Goal: Task Accomplishment & Management: Use online tool/utility

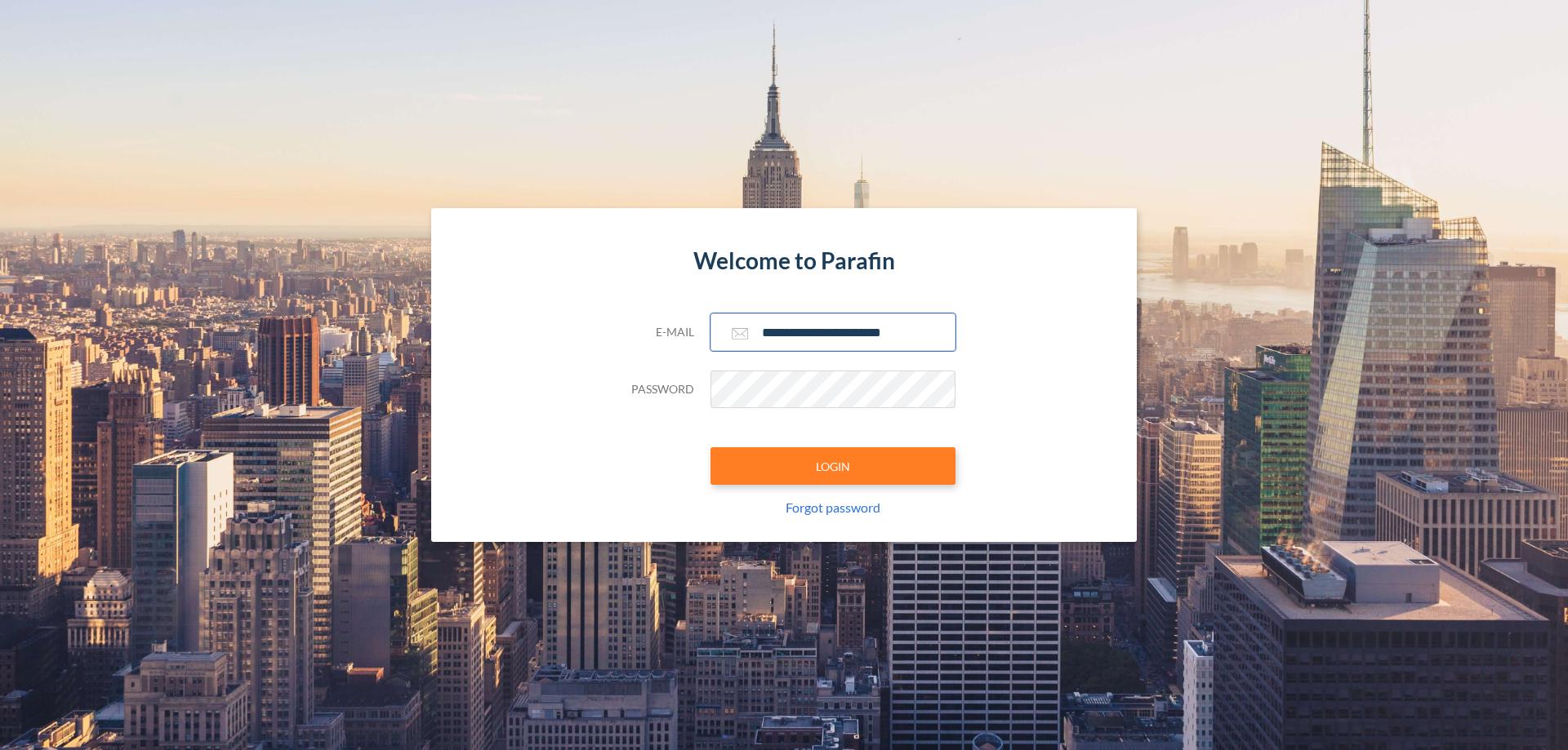
type input "**********"
click at [833, 466] on button "LOGIN" at bounding box center [832, 466] width 244 height 38
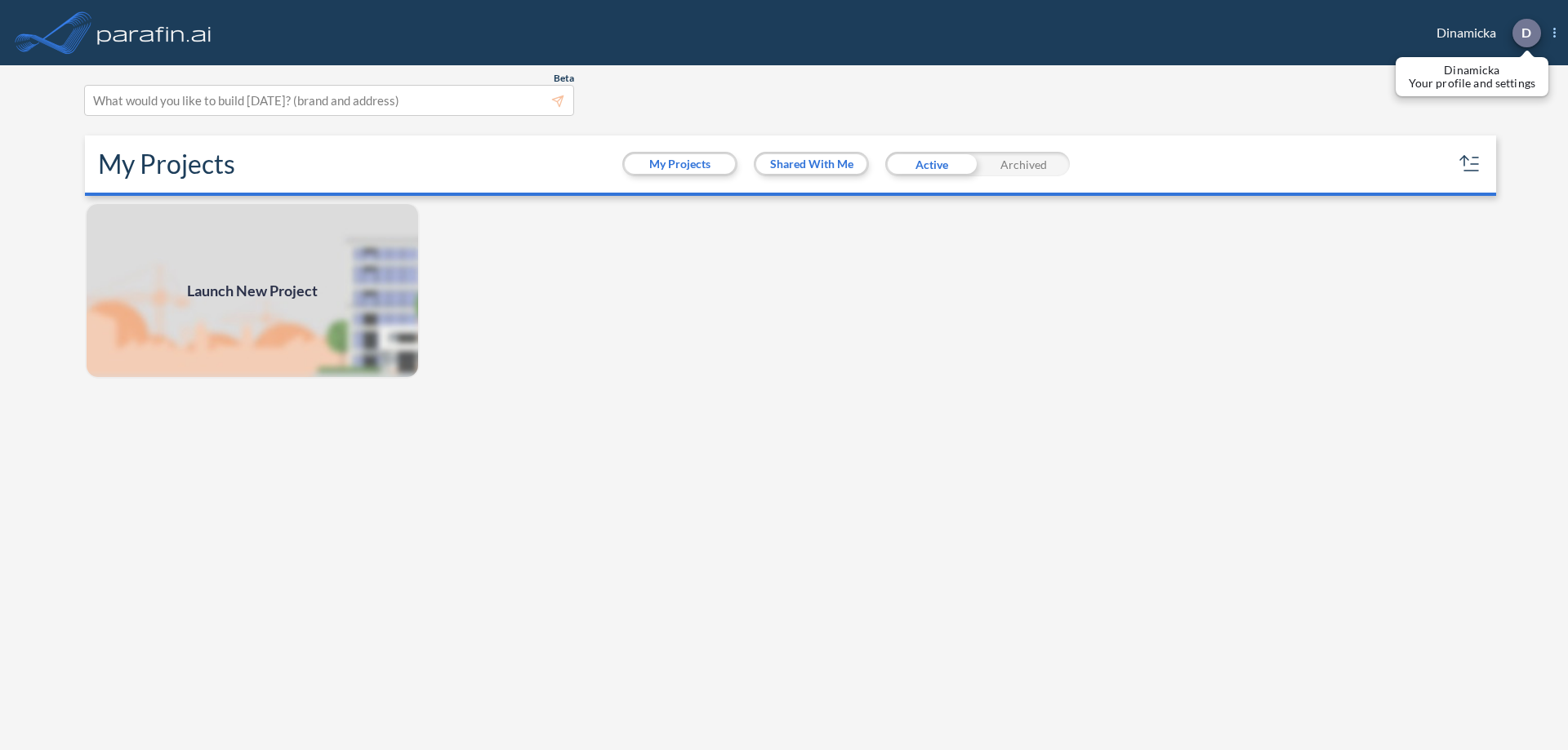
click at [1526, 33] on p "D" at bounding box center [1526, 33] width 9 height 15
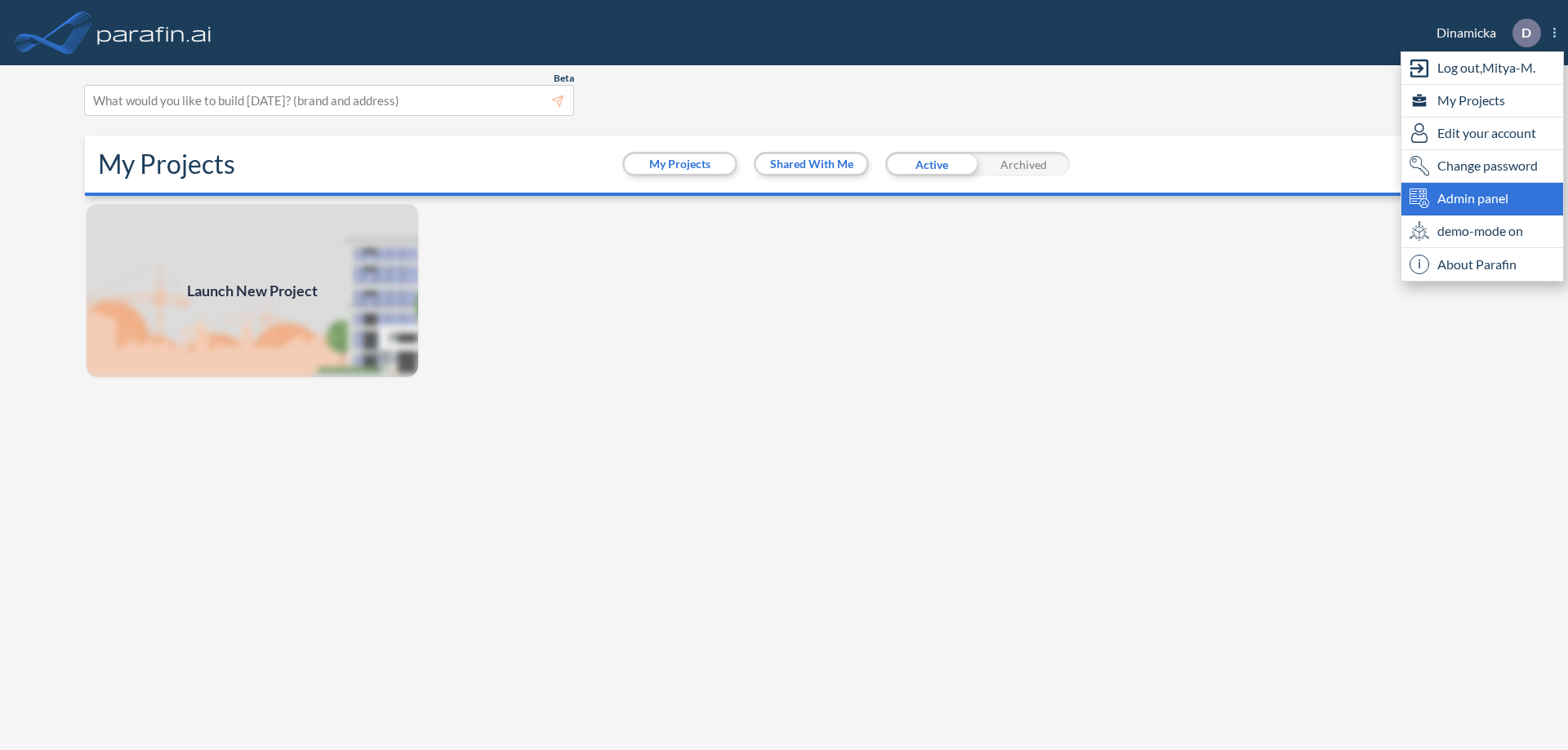
click at [1482, 198] on span "Admin panel" at bounding box center [1472, 198] width 71 height 20
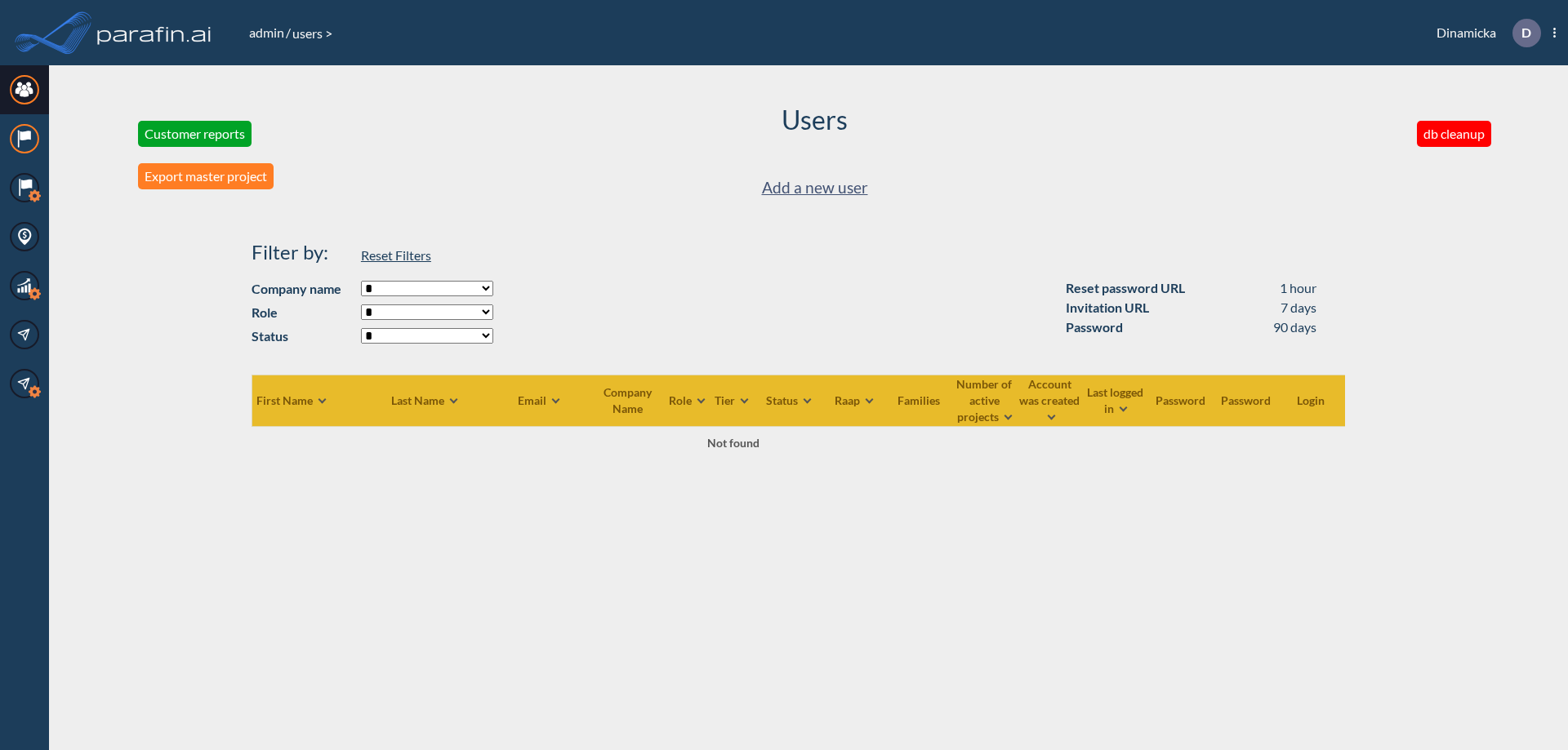
click at [25, 139] on icon at bounding box center [25, 135] width 10 height 9
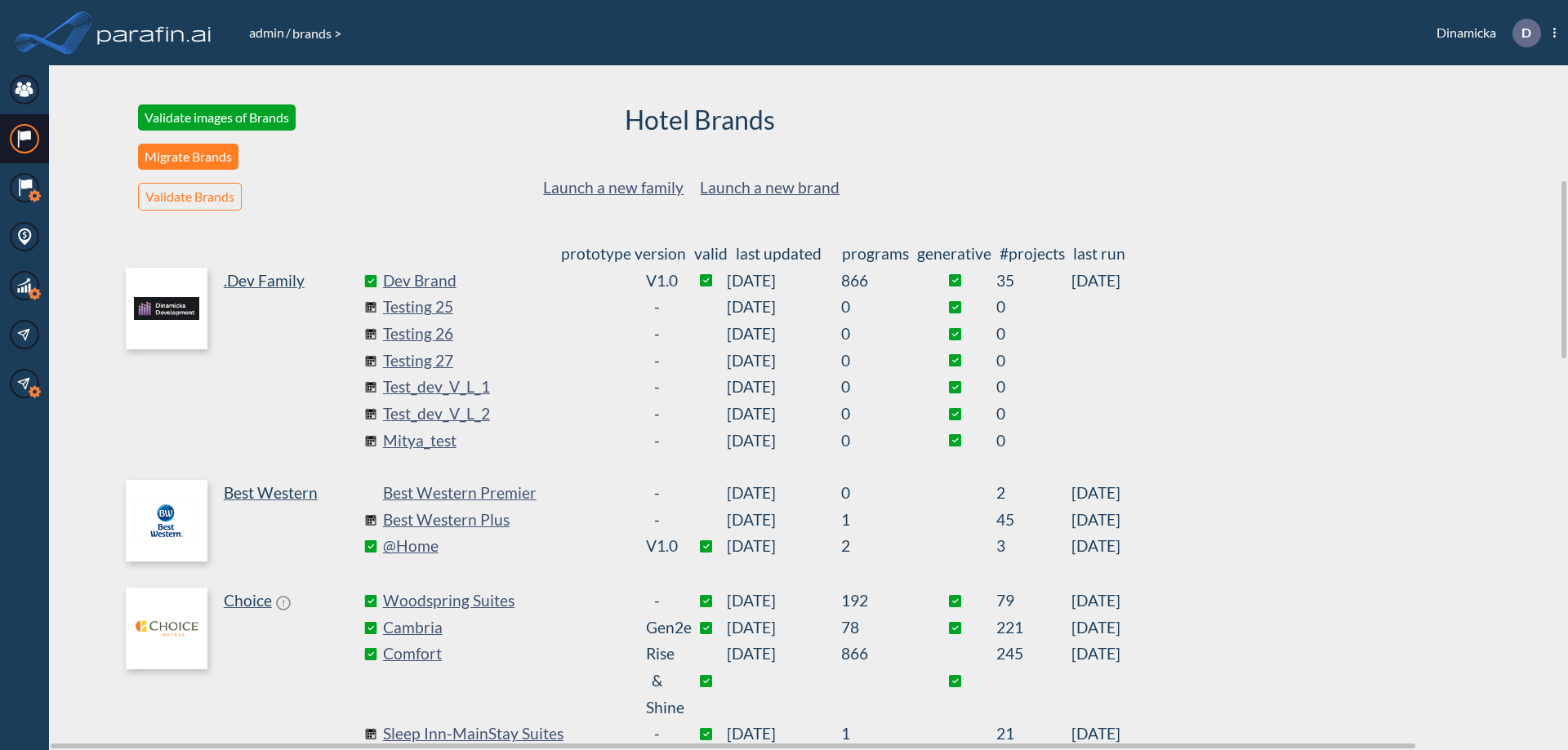
scroll to position [442, 0]
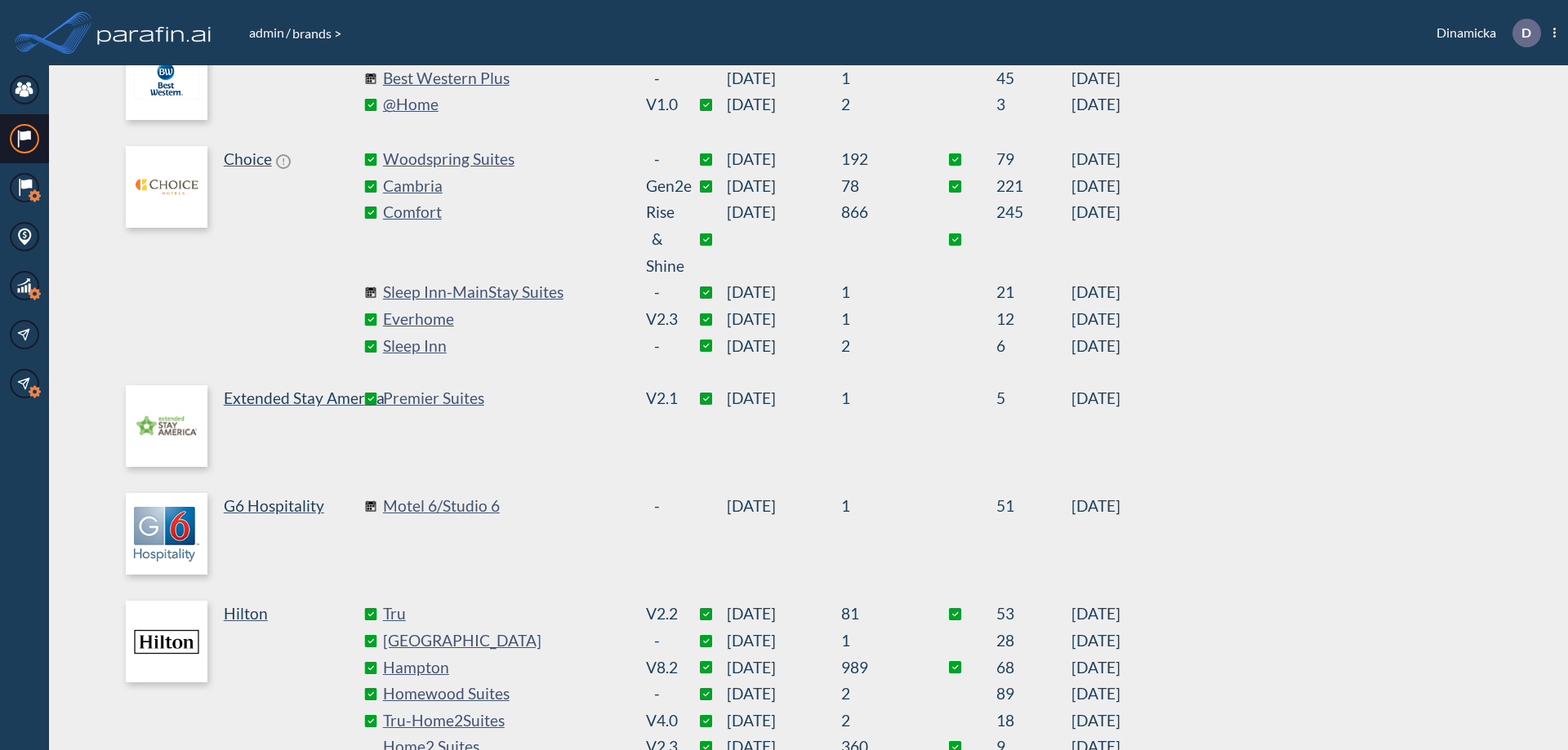
click at [504, 78] on link "Best Western Plus" at bounding box center [505, 78] width 244 height 27
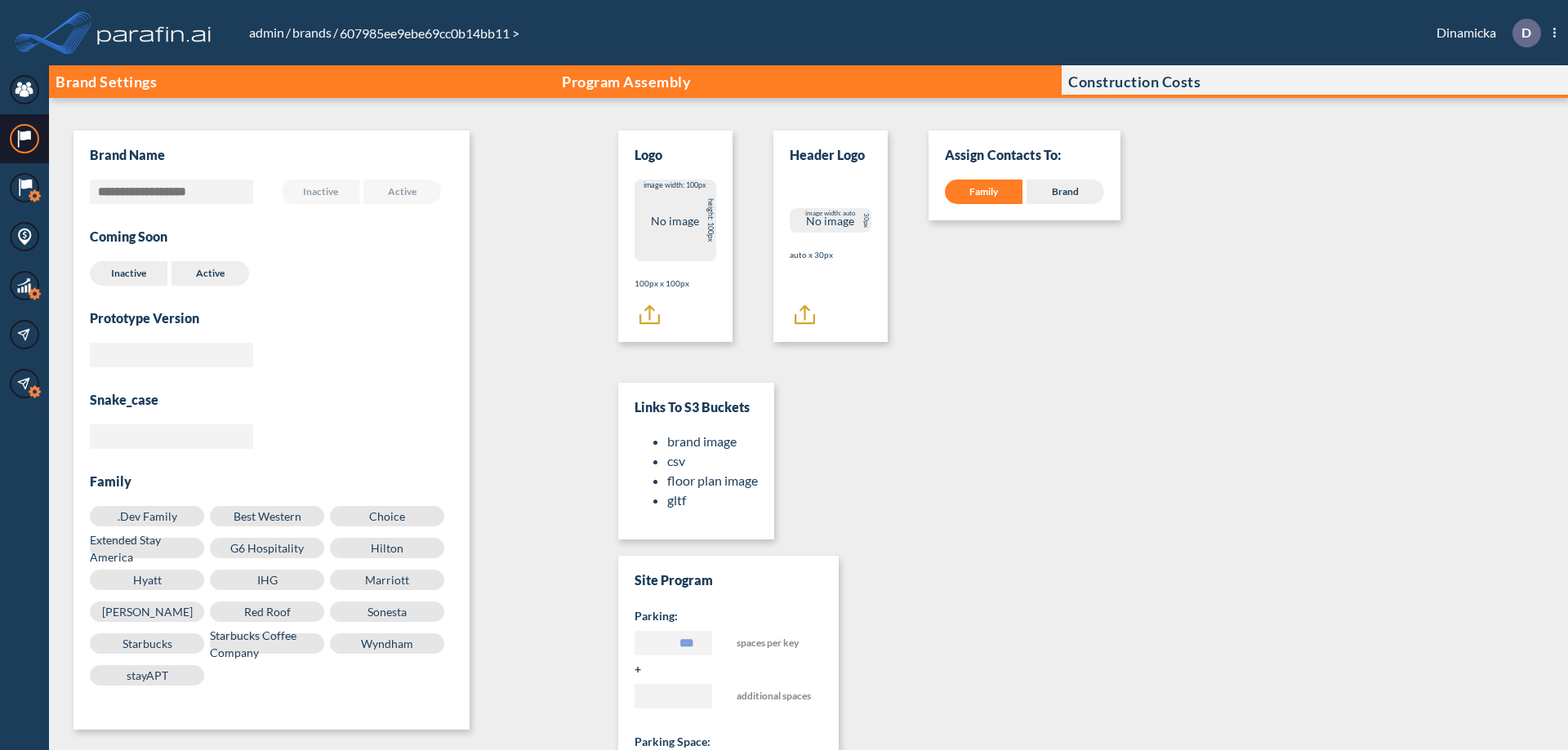
scroll to position [16, 0]
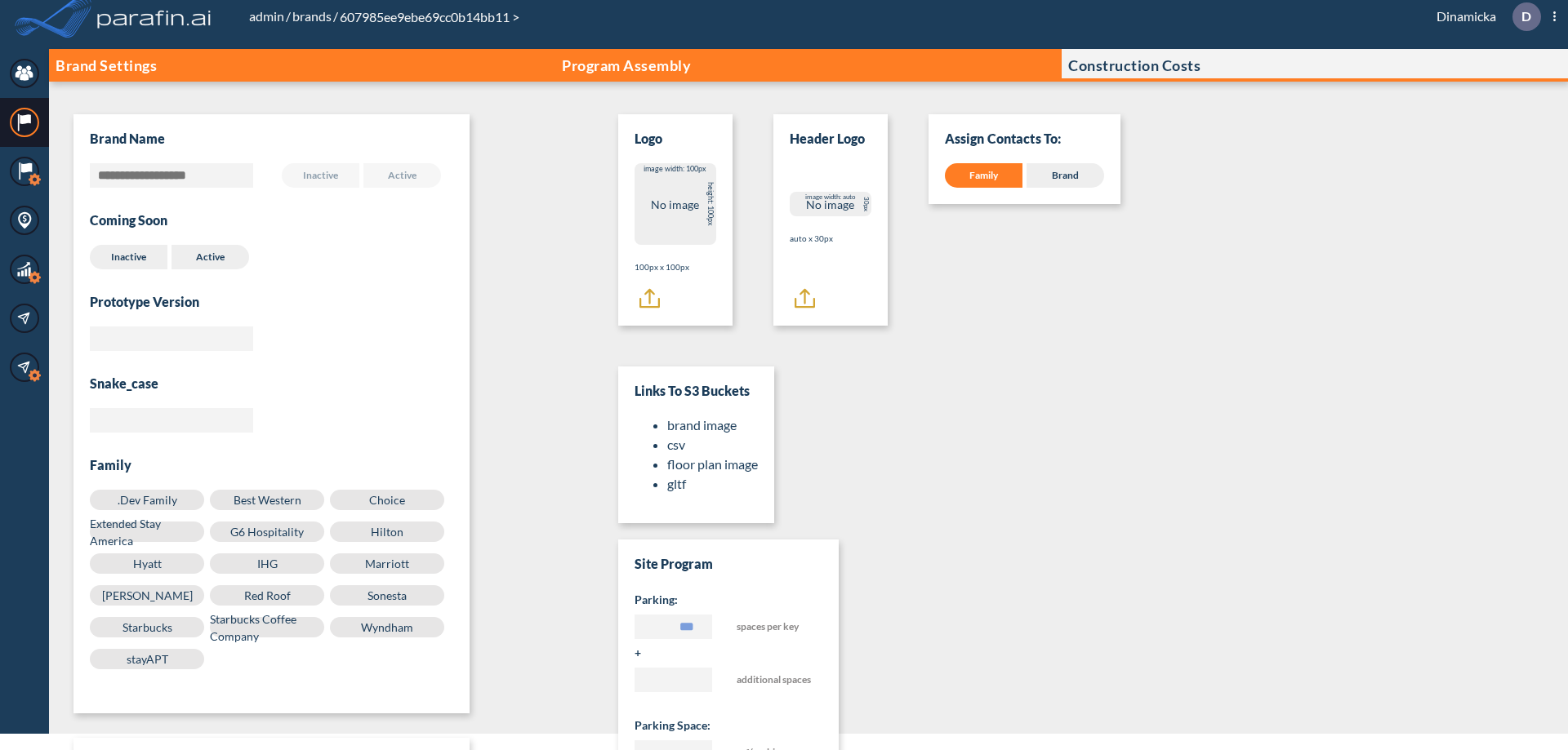
click at [626, 65] on p "Program Assembly" at bounding box center [626, 65] width 129 height 16
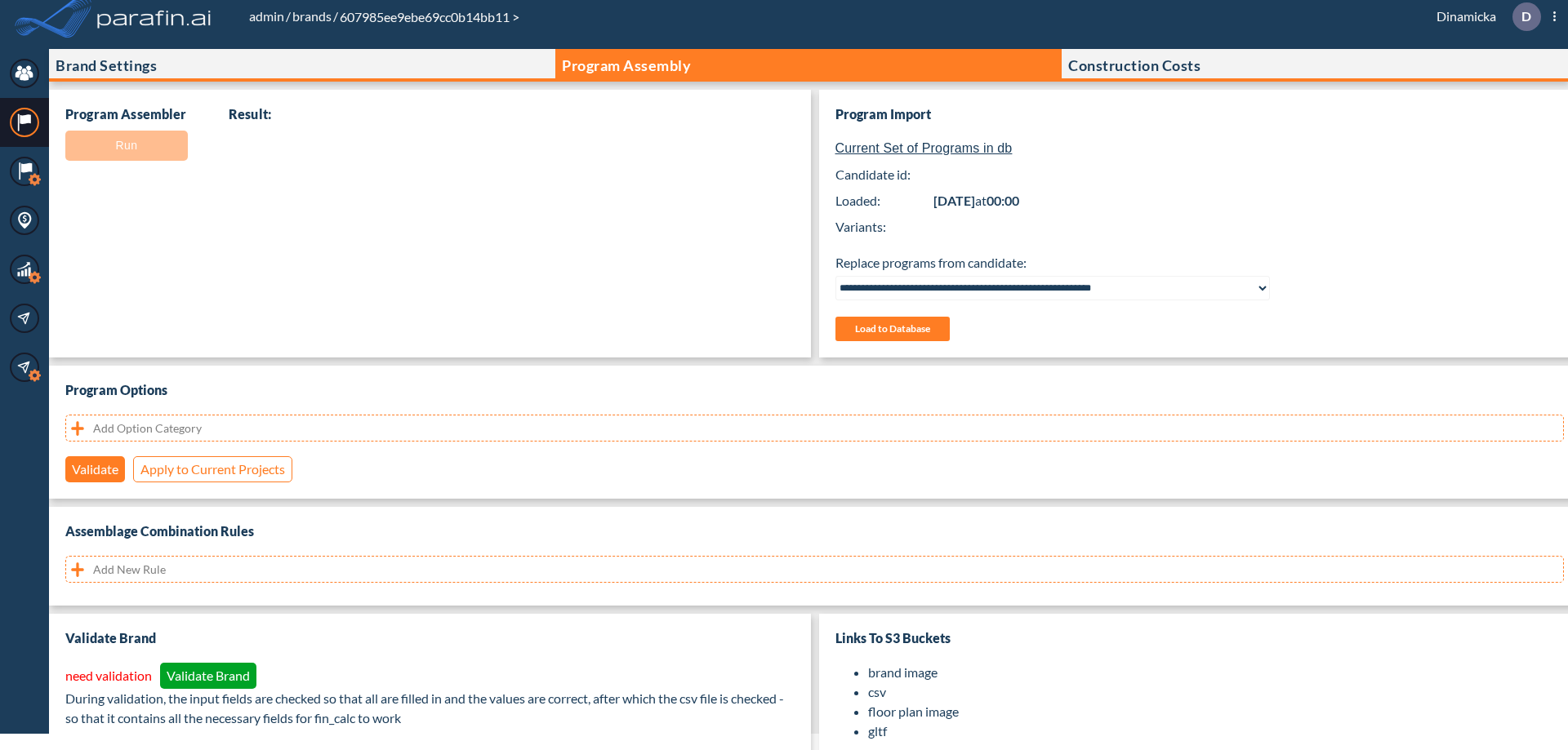
select select "**********"
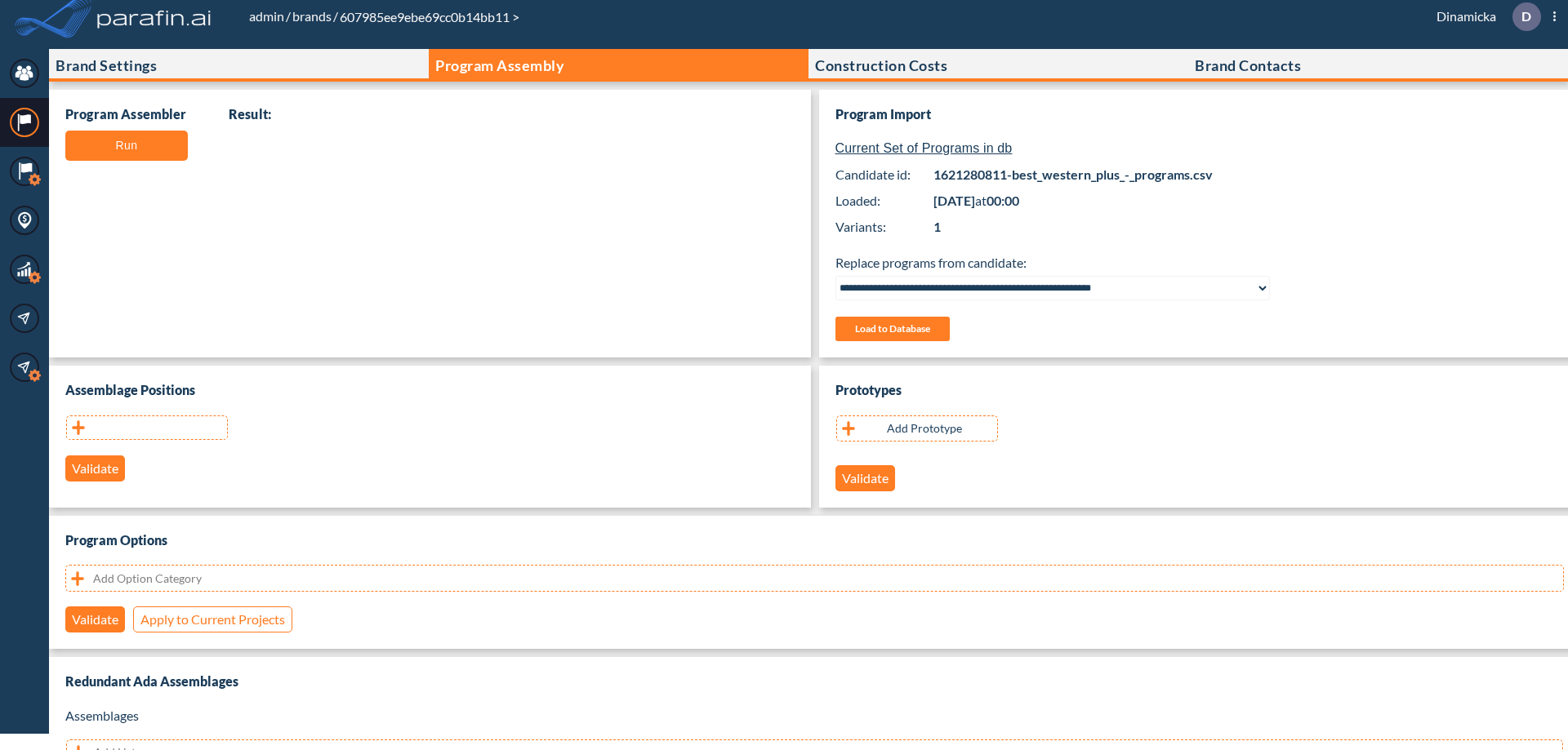
scroll to position [325, 0]
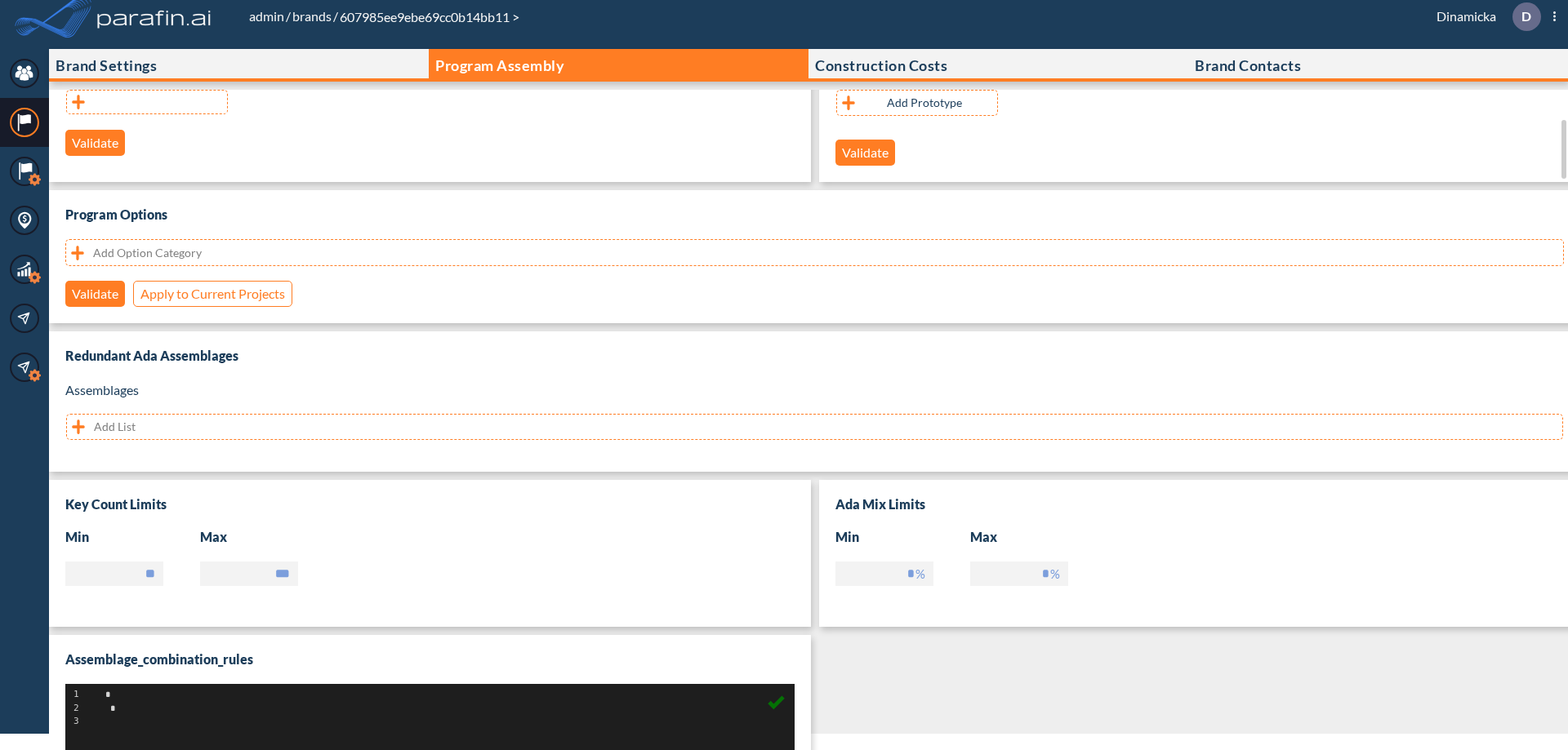
click at [147, 102] on button "button" at bounding box center [146, 102] width 161 height 25
